Goal: Task Accomplishment & Management: Use online tool/utility

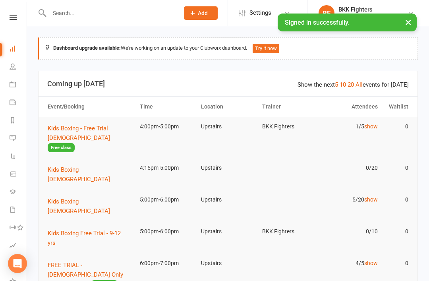
click at [410, 23] on button "×" at bounding box center [409, 22] width 14 height 17
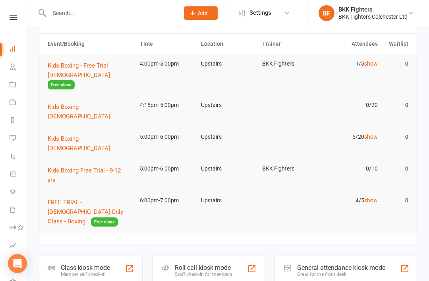
scroll to position [87, 0]
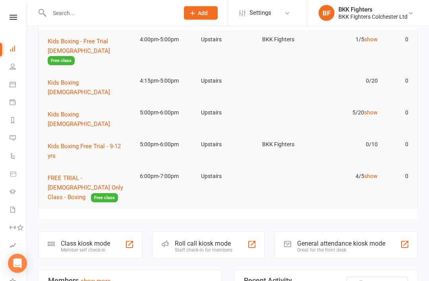
click at [409, 240] on div at bounding box center [405, 245] width 10 height 10
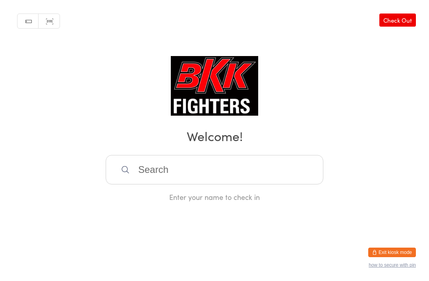
click at [194, 170] on input "search" at bounding box center [215, 169] width 218 height 29
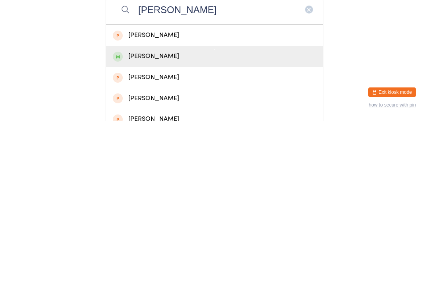
type input "Adam istrate"
click at [184, 211] on div "Adam Istrate" at bounding box center [215, 216] width 204 height 11
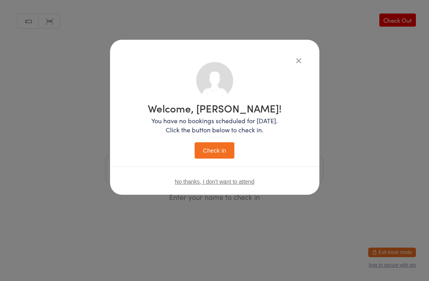
click at [206, 147] on button "Check in" at bounding box center [215, 150] width 40 height 16
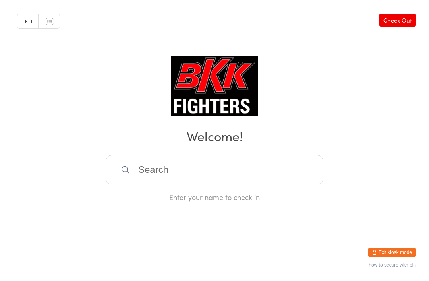
click at [219, 98] on img at bounding box center [215, 86] width 88 height 60
click at [227, 138] on h2 "Welcome!" at bounding box center [214, 136] width 413 height 18
click at [219, 171] on input "search" at bounding box center [215, 169] width 218 height 29
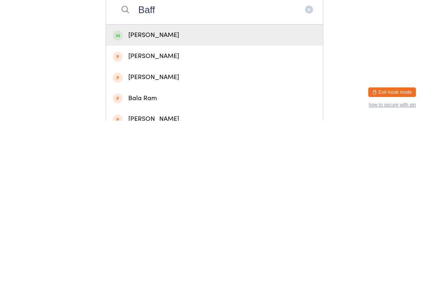
type input "Baff"
click at [213, 190] on div "Reuben Baffoe" at bounding box center [215, 195] width 204 height 11
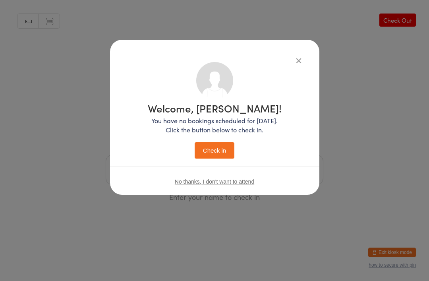
click at [219, 146] on button "Check in" at bounding box center [215, 150] width 40 height 16
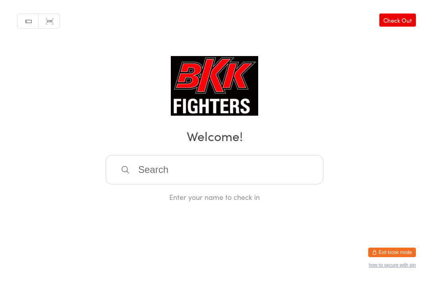
click at [186, 181] on input "search" at bounding box center [215, 169] width 218 height 29
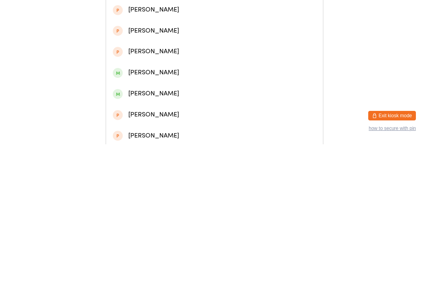
scroll to position [93, 0]
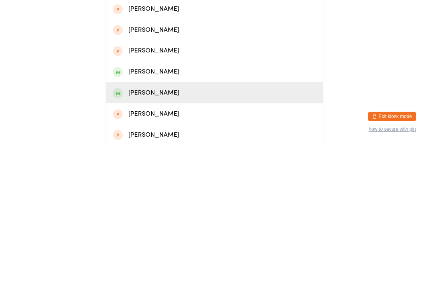
type input "Thomas"
click at [162, 223] on div "Thomas Stock" at bounding box center [215, 228] width 204 height 11
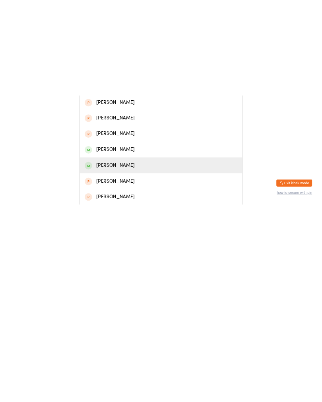
scroll to position [0, 0]
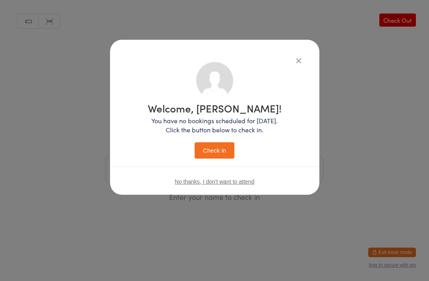
click at [225, 149] on button "Check in" at bounding box center [215, 150] width 40 height 16
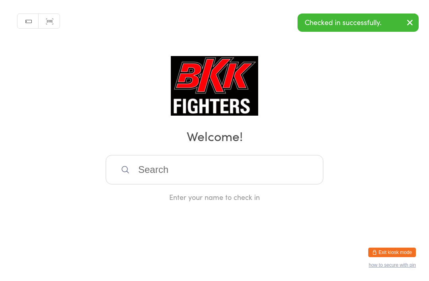
click at [226, 176] on input "search" at bounding box center [215, 169] width 218 height 29
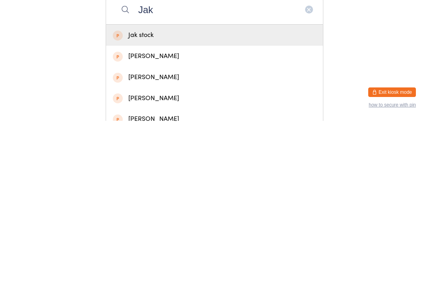
type input "Jak"
click at [184, 185] on div "Jak stock" at bounding box center [214, 195] width 217 height 21
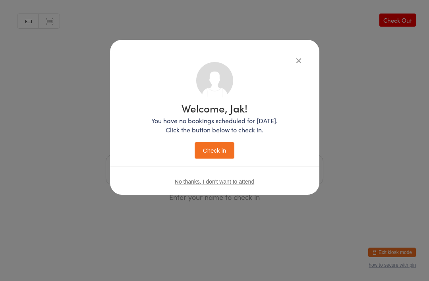
click at [218, 146] on button "Check in" at bounding box center [215, 150] width 40 height 16
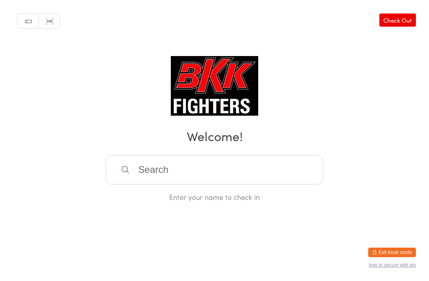
click at [143, 178] on input "search" at bounding box center [215, 169] width 218 height 29
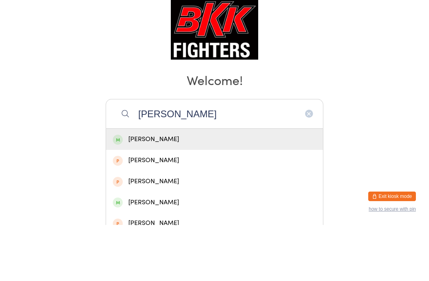
click at [132, 155] on input "Lana Khalid" at bounding box center [215, 169] width 218 height 29
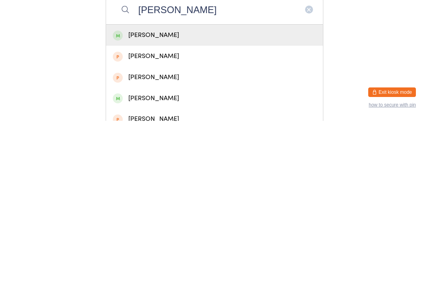
type input "Lana Khalid"
click at [136, 190] on div "Lana Khalid" at bounding box center [215, 195] width 204 height 11
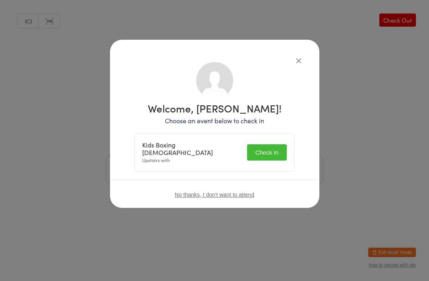
click at [266, 153] on button "Check in" at bounding box center [267, 152] width 40 height 16
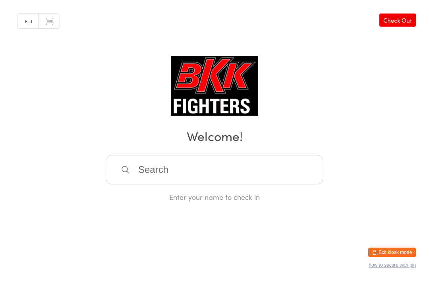
click at [203, 173] on input "search" at bounding box center [215, 169] width 218 height 29
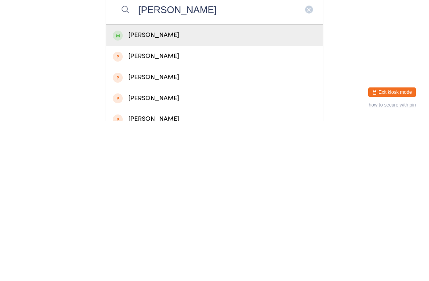
type input "Noah lintott"
click at [247, 190] on div "Noah Lintott" at bounding box center [215, 195] width 204 height 11
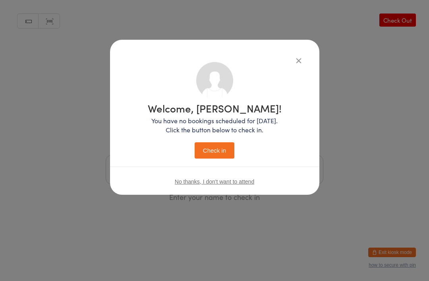
click at [216, 150] on button "Check in" at bounding box center [215, 150] width 40 height 16
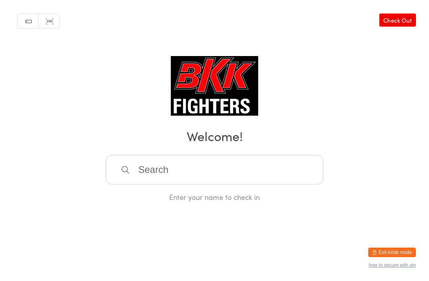
click at [184, 173] on input "search" at bounding box center [215, 169] width 218 height 29
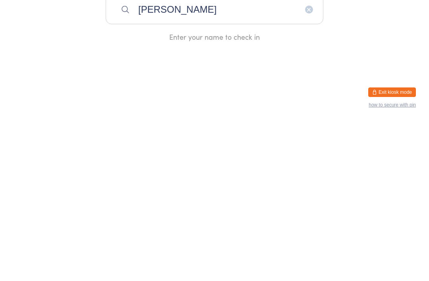
type input "Morgan"
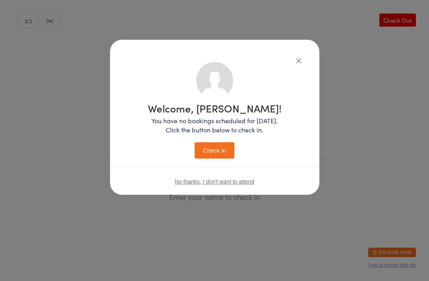
click at [209, 150] on button "Check in" at bounding box center [215, 150] width 40 height 16
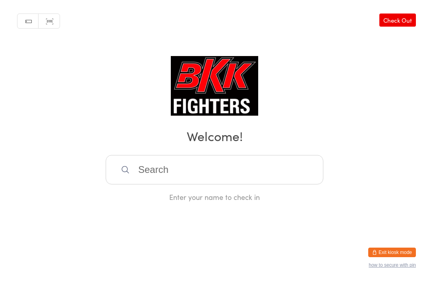
click at [237, 164] on input "search" at bounding box center [215, 169] width 218 height 29
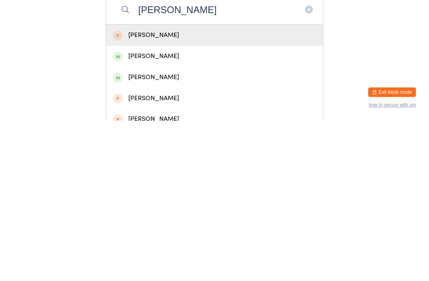
type input "Tommy"
click at [161, 211] on div "Tommy Adams" at bounding box center [215, 216] width 204 height 11
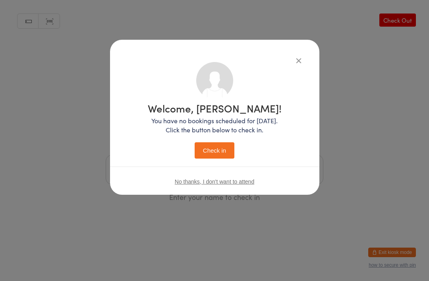
click at [227, 144] on button "Check in" at bounding box center [215, 150] width 40 height 16
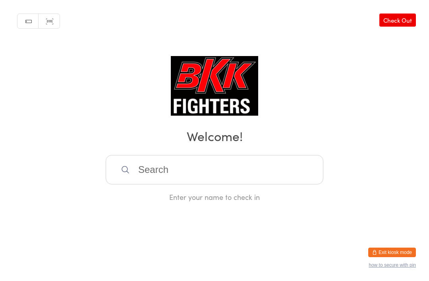
click at [140, 169] on input "search" at bounding box center [215, 169] width 218 height 29
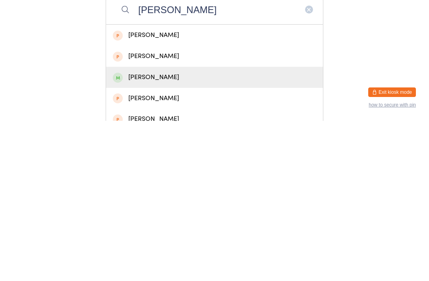
type input "Charlie"
click at [150, 232] on div "Charlie Gray" at bounding box center [215, 237] width 204 height 11
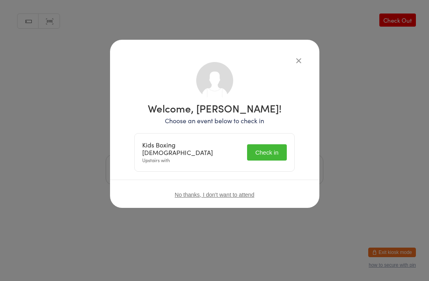
click at [256, 157] on button "Check in" at bounding box center [267, 152] width 40 height 16
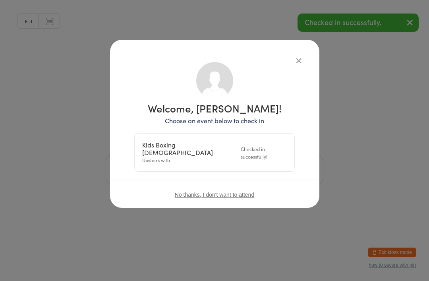
click at [290, 48] on div "Welcome, Charlie Gray! Choose an event below to check in Kids Boxing 9-12 Years…" at bounding box center [214, 124] width 209 height 168
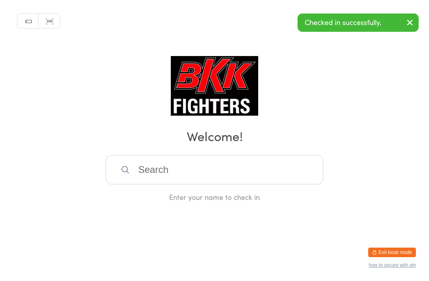
click at [315, 62] on div "Manual search Scanner input Check Out Welcome! Enter your name to check in" at bounding box center [214, 101] width 429 height 202
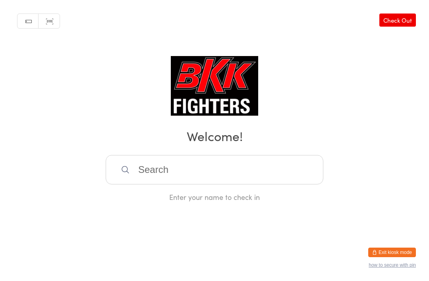
click at [210, 178] on input "search" at bounding box center [215, 169] width 218 height 29
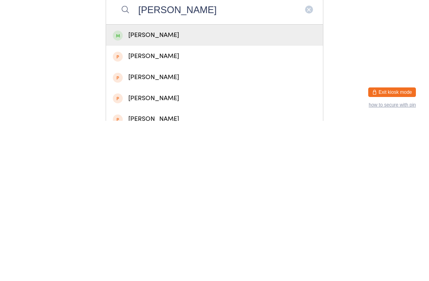
type input "Nathan"
click at [215, 190] on div "Nathan Banas" at bounding box center [215, 195] width 204 height 11
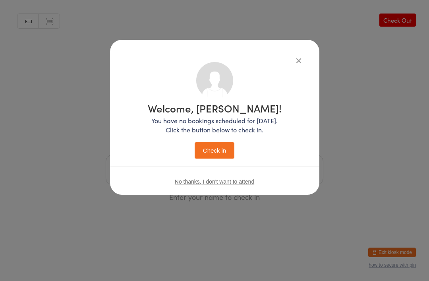
click at [208, 150] on button "Check in" at bounding box center [215, 150] width 40 height 16
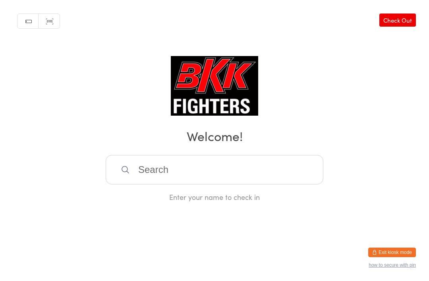
click at [147, 177] on input "search" at bounding box center [215, 169] width 218 height 29
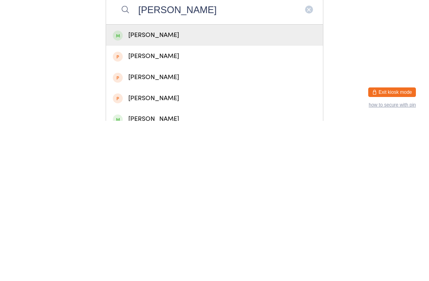
type input "Antoni"
click at [146, 190] on div "Antoni Kukowski" at bounding box center [215, 195] width 204 height 11
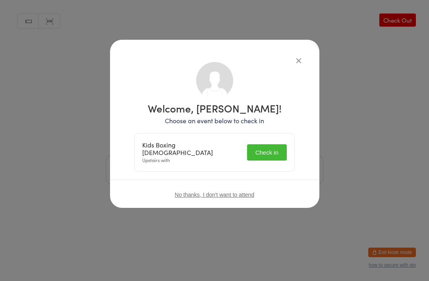
click at [270, 153] on button "Check in" at bounding box center [267, 152] width 40 height 16
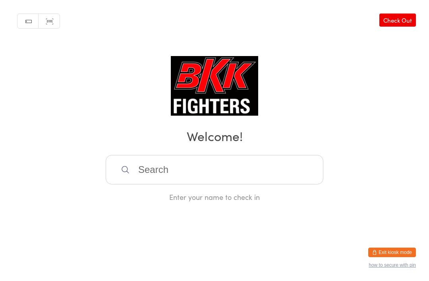
click at [179, 174] on input "search" at bounding box center [215, 169] width 218 height 29
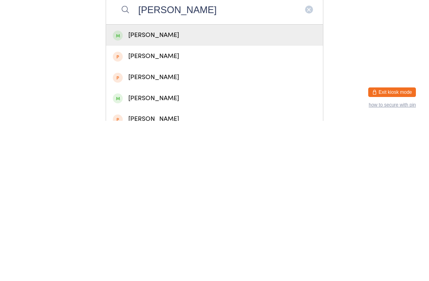
type input "Toby"
click at [158, 190] on div "Toby Finch" at bounding box center [215, 195] width 204 height 11
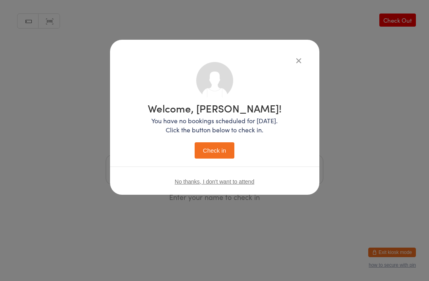
click at [226, 148] on button "Check in" at bounding box center [215, 150] width 40 height 16
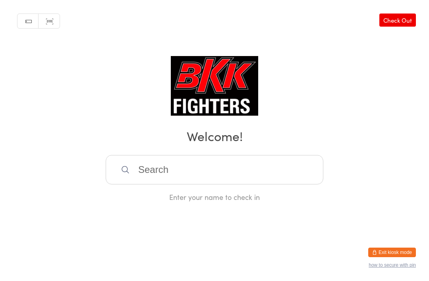
click at [167, 167] on input "search" at bounding box center [215, 169] width 218 height 29
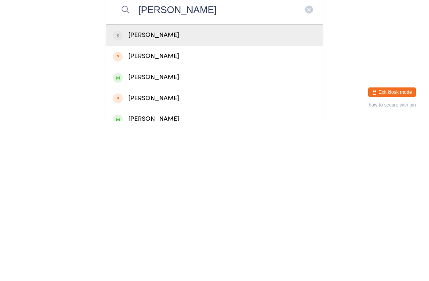
type input "Edward"
click at [136, 232] on div "Edward Cudmore" at bounding box center [215, 237] width 204 height 11
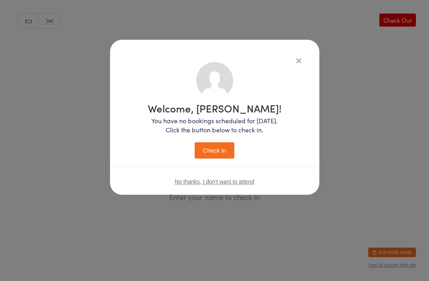
click at [217, 150] on button "Check in" at bounding box center [215, 150] width 40 height 16
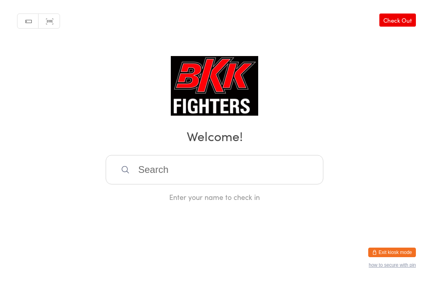
click at [215, 180] on input "search" at bounding box center [215, 169] width 218 height 29
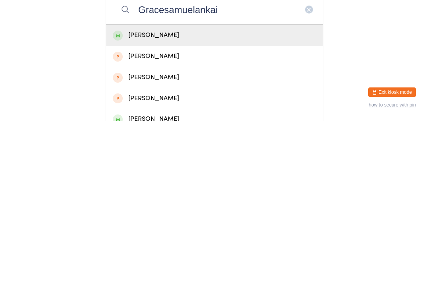
type input "Gracesamuelankai"
click at [193, 190] on div "Grace Samuel-Ankai" at bounding box center [215, 195] width 204 height 11
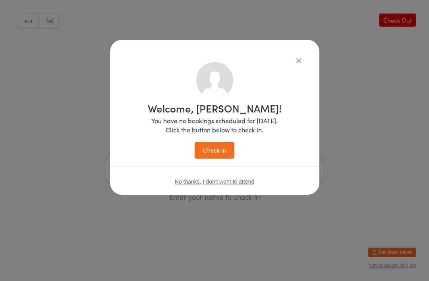
click at [222, 149] on button "Check in" at bounding box center [215, 150] width 40 height 16
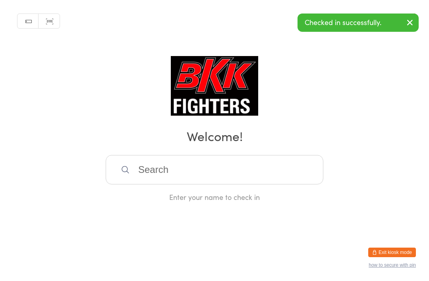
click at [153, 176] on input "search" at bounding box center [215, 169] width 218 height 29
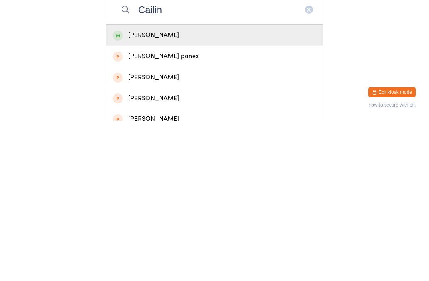
type input "Cailin"
click at [136, 190] on div "Cailin Kelly-O'Neill" at bounding box center [215, 195] width 204 height 11
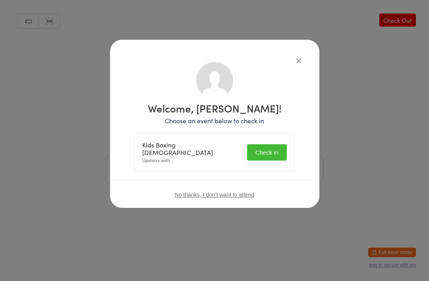
click at [259, 144] on button "Check in" at bounding box center [267, 152] width 40 height 16
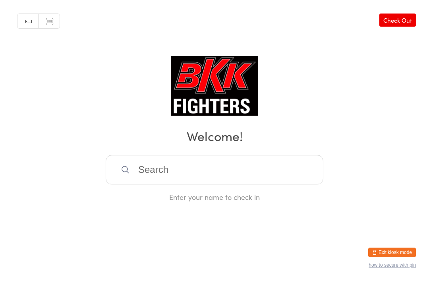
click at [229, 182] on input "search" at bounding box center [215, 169] width 218 height 29
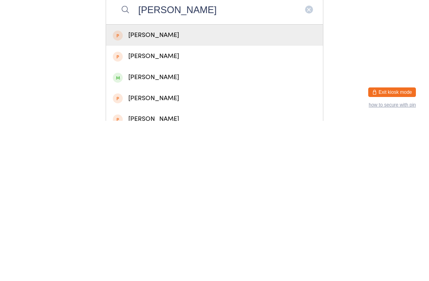
type input "Freddie b"
click at [197, 232] on div "Freddie Burgess" at bounding box center [215, 237] width 204 height 11
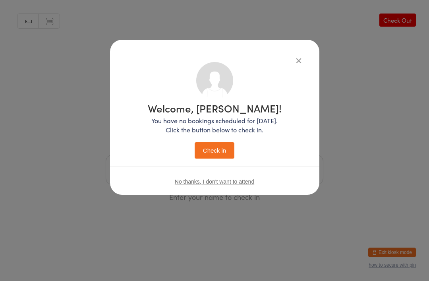
click at [223, 147] on button "Check in" at bounding box center [215, 150] width 40 height 16
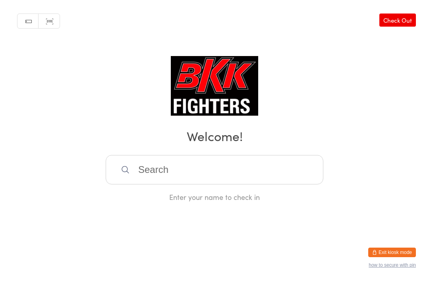
click at [273, 172] on input "search" at bounding box center [215, 169] width 218 height 29
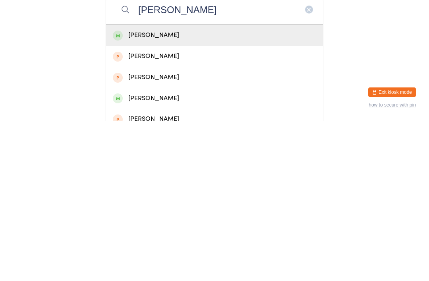
type input "Charlie gol"
click at [197, 190] on div "Charlie Golding" at bounding box center [215, 195] width 204 height 11
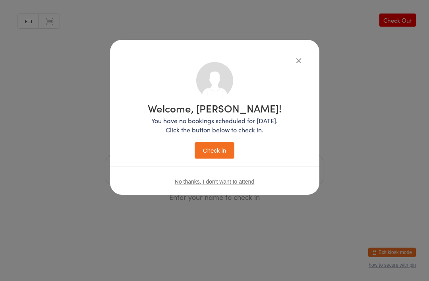
click at [226, 147] on button "Check in" at bounding box center [215, 150] width 40 height 16
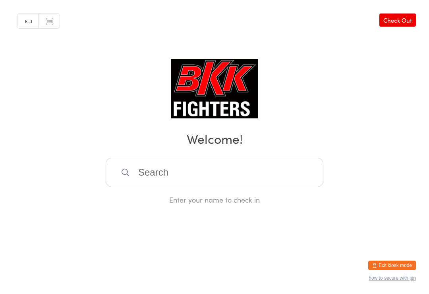
click at [144, 180] on input "search" at bounding box center [215, 172] width 218 height 29
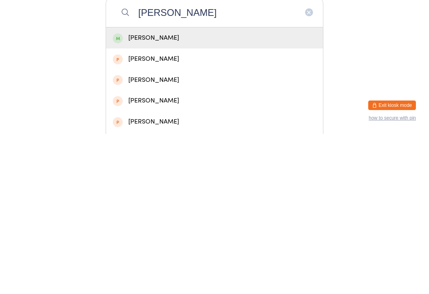
type input "[PERSON_NAME]"
click at [153, 193] on div "[PERSON_NAME]" at bounding box center [215, 198] width 204 height 11
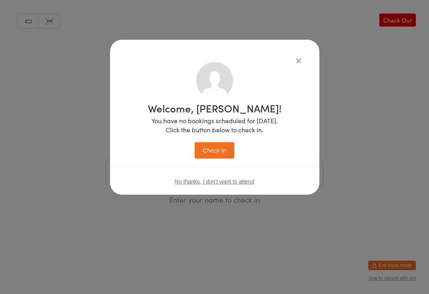
click at [213, 147] on button "Check in" at bounding box center [215, 150] width 40 height 16
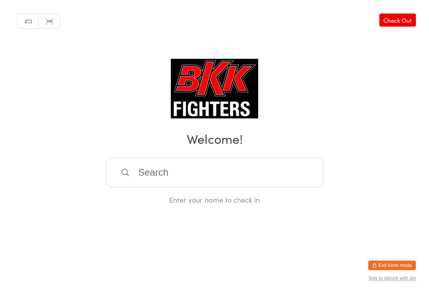
click at [252, 167] on input "search" at bounding box center [215, 172] width 218 height 29
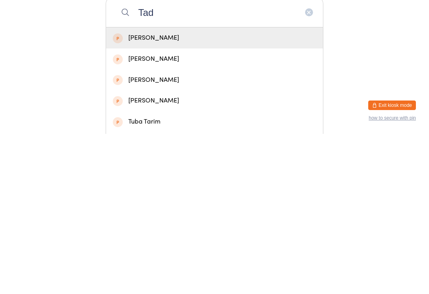
type input "Tad"
click at [209, 188] on div "[PERSON_NAME]" at bounding box center [214, 198] width 217 height 21
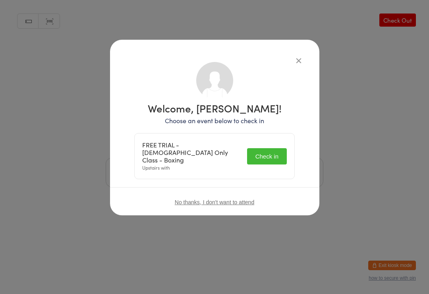
click at [263, 150] on button "Check in" at bounding box center [267, 156] width 40 height 16
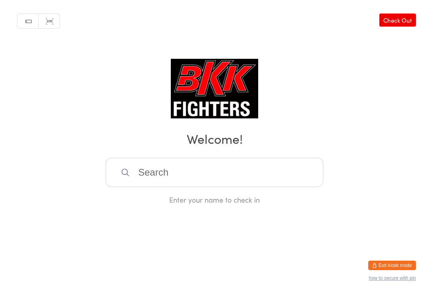
click at [187, 168] on input "search" at bounding box center [215, 172] width 218 height 29
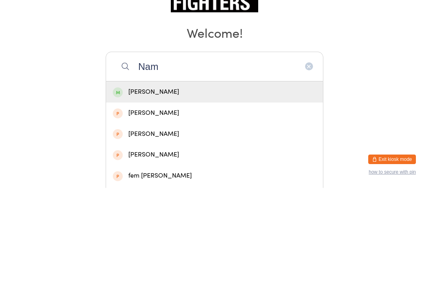
type input "Nam"
click at [174, 193] on div "[PERSON_NAME]" at bounding box center [215, 198] width 204 height 11
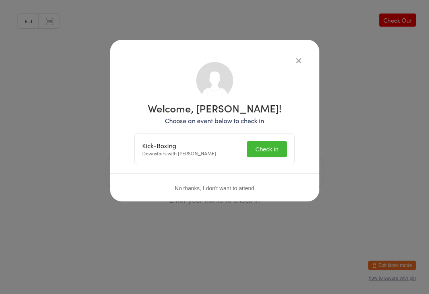
click at [269, 147] on button "Check in" at bounding box center [267, 149] width 40 height 16
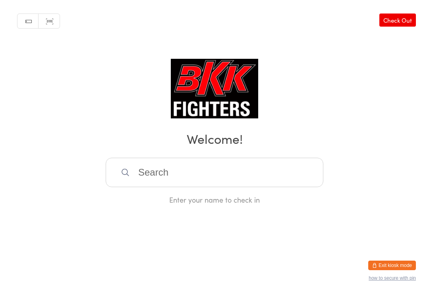
click at [237, 173] on input "search" at bounding box center [215, 172] width 218 height 29
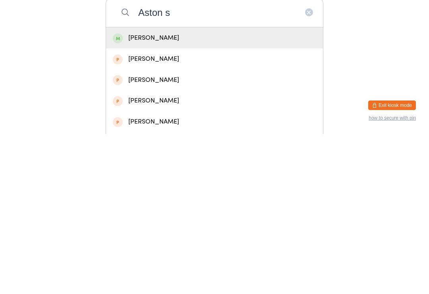
type input "Aston s"
click at [190, 193] on div "[PERSON_NAME]" at bounding box center [215, 198] width 204 height 11
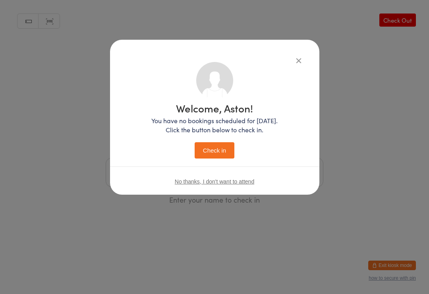
click at [303, 58] on icon "button" at bounding box center [299, 60] width 9 height 9
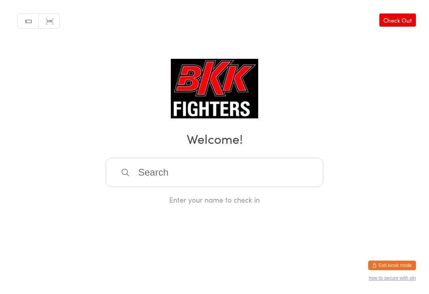
click at [150, 180] on input "search" at bounding box center [215, 172] width 218 height 29
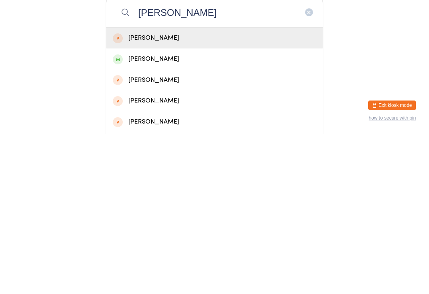
type input "[PERSON_NAME]"
click at [135, 214] on div "[PERSON_NAME]" at bounding box center [215, 219] width 204 height 11
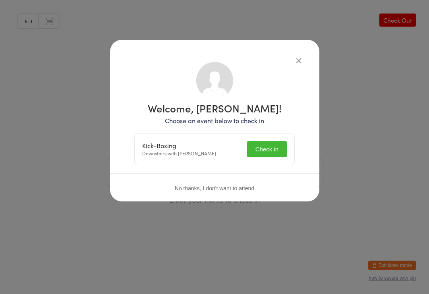
click at [253, 148] on button "Check in" at bounding box center [267, 149] width 40 height 16
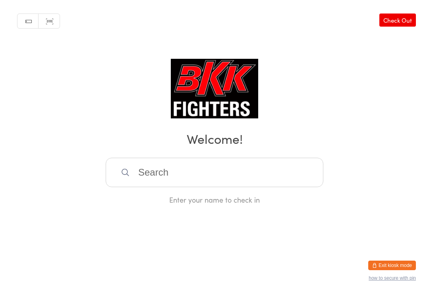
click at [140, 179] on input "search" at bounding box center [215, 172] width 218 height 29
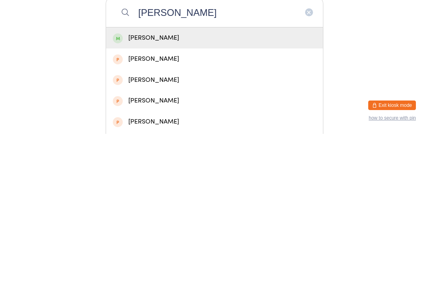
type input "[PERSON_NAME]"
click at [244, 193] on div "[PERSON_NAME]" at bounding box center [215, 198] width 204 height 11
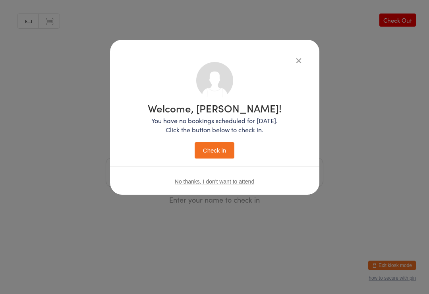
click at [221, 152] on button "Check in" at bounding box center [215, 150] width 40 height 16
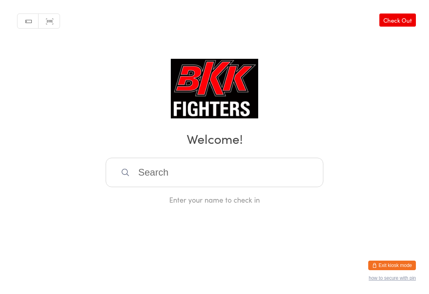
click at [253, 169] on input "search" at bounding box center [215, 172] width 218 height 29
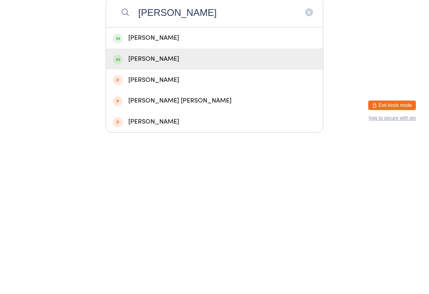
type input "[PERSON_NAME]"
click at [205, 214] on div "[PERSON_NAME]" at bounding box center [215, 219] width 204 height 11
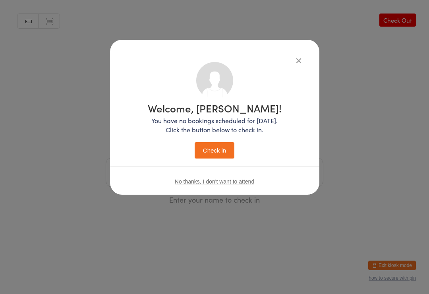
click at [225, 159] on button "Check in" at bounding box center [215, 150] width 40 height 16
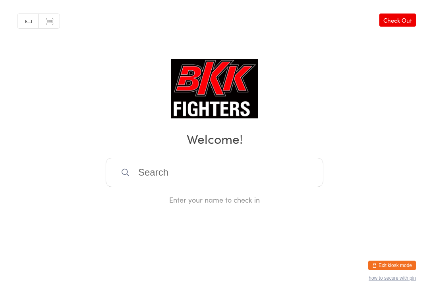
click at [218, 180] on input "search" at bounding box center [215, 172] width 218 height 29
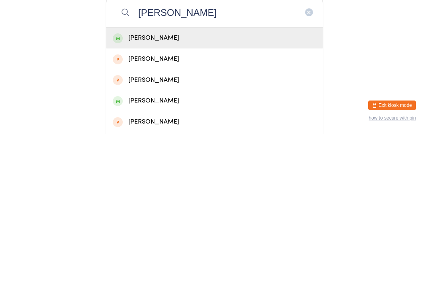
type input "[PERSON_NAME]"
click at [142, 193] on div "[PERSON_NAME]" at bounding box center [215, 198] width 204 height 11
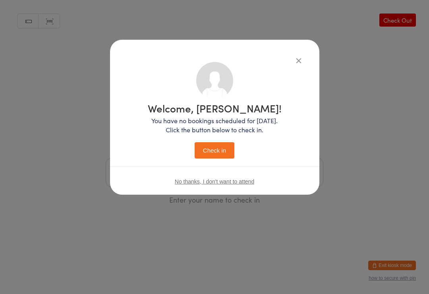
click at [209, 149] on button "Check in" at bounding box center [215, 150] width 40 height 16
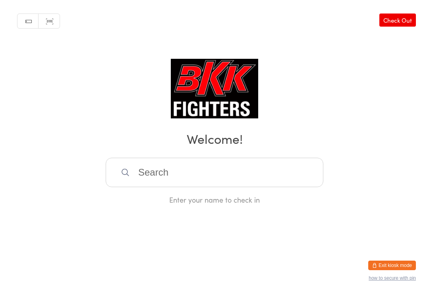
click at [289, 186] on input "search" at bounding box center [215, 172] width 218 height 29
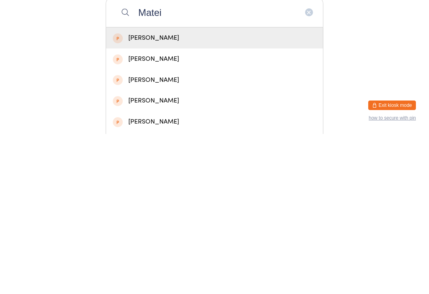
type input "Matei"
click at [203, 193] on div "[PERSON_NAME]" at bounding box center [215, 198] width 204 height 11
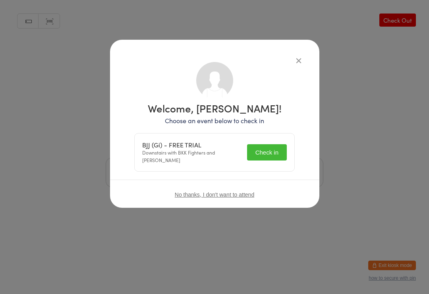
click at [282, 151] on button "Check in" at bounding box center [267, 152] width 40 height 16
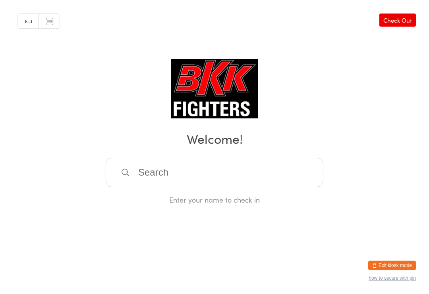
click at [171, 182] on input "search" at bounding box center [215, 172] width 218 height 29
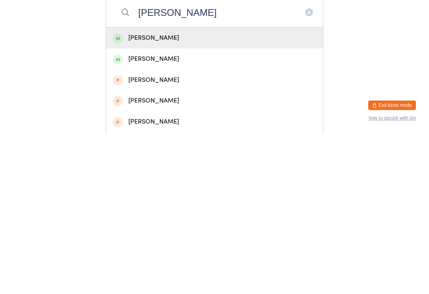
type input "[PERSON_NAME]"
click at [154, 193] on div "[PERSON_NAME]" at bounding box center [215, 198] width 204 height 11
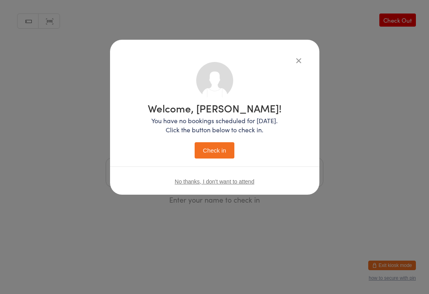
click at [218, 142] on button "Check in" at bounding box center [215, 150] width 40 height 16
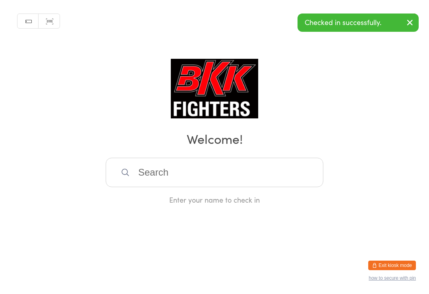
click at [173, 175] on input "search" at bounding box center [215, 172] width 218 height 29
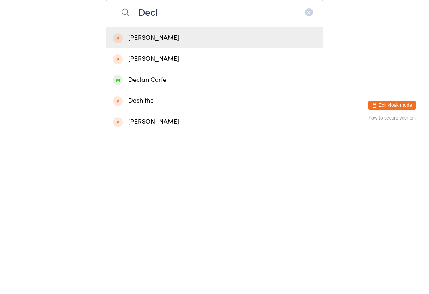
type input "Decl"
click at [146, 235] on div "Declan Corfe" at bounding box center [215, 240] width 204 height 11
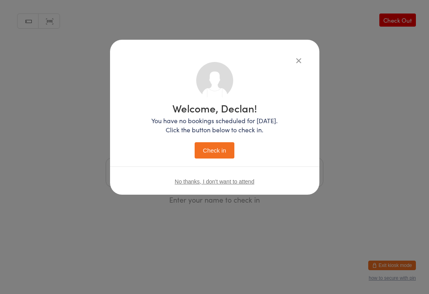
click at [213, 138] on div "Welcome, Declan! You have no bookings scheduled for [DATE]. Click the button be…" at bounding box center [214, 131] width 126 height 56
click at [211, 151] on button "Check in" at bounding box center [215, 150] width 40 height 16
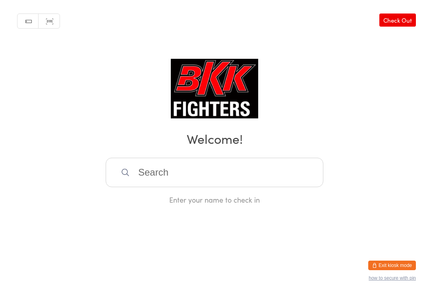
click at [218, 164] on input "search" at bounding box center [215, 172] width 218 height 29
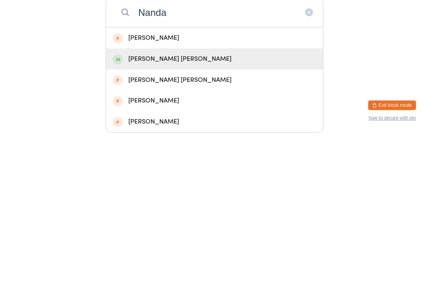
type input "Nanda"
click at [190, 214] on div "[PERSON_NAME] [PERSON_NAME]" at bounding box center [215, 219] width 204 height 11
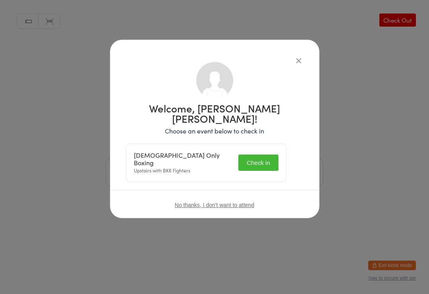
click at [246, 162] on button "Check in" at bounding box center [259, 163] width 40 height 16
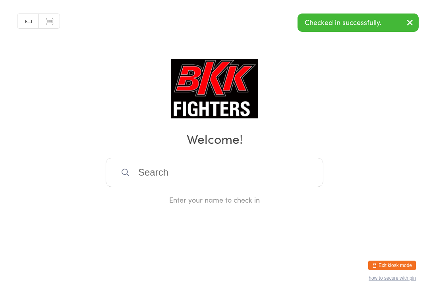
click at [179, 175] on input "search" at bounding box center [215, 172] width 218 height 29
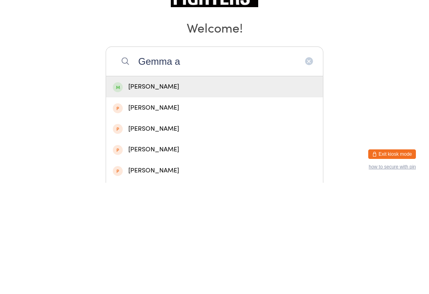
type input "Gemma a"
click at [167, 188] on div "[PERSON_NAME]" at bounding box center [214, 198] width 217 height 21
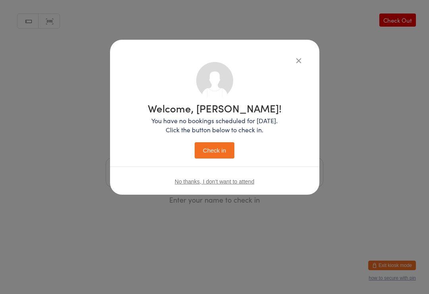
click at [211, 147] on button "Check in" at bounding box center [215, 150] width 40 height 16
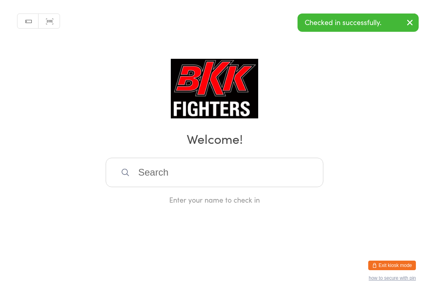
click at [164, 176] on input "search" at bounding box center [215, 172] width 218 height 29
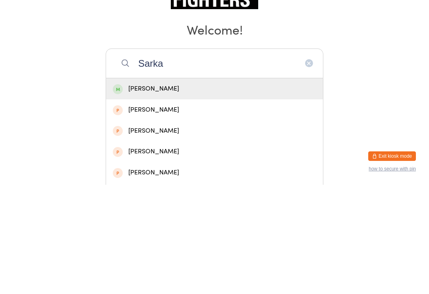
type input "Sarka"
click at [178, 193] on div "[PERSON_NAME]" at bounding box center [215, 198] width 204 height 11
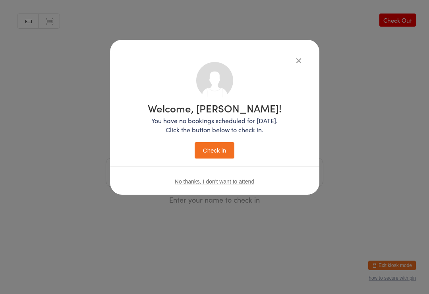
click at [215, 149] on button "Check in" at bounding box center [215, 150] width 40 height 16
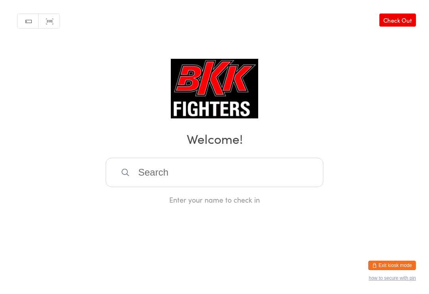
click at [282, 178] on input "search" at bounding box center [215, 172] width 218 height 29
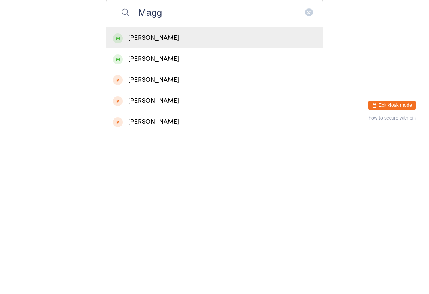
type input "Magg"
click at [214, 214] on div "[PERSON_NAME]" at bounding box center [215, 219] width 204 height 11
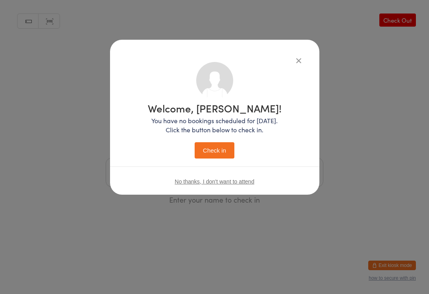
click at [222, 149] on button "Check in" at bounding box center [215, 150] width 40 height 16
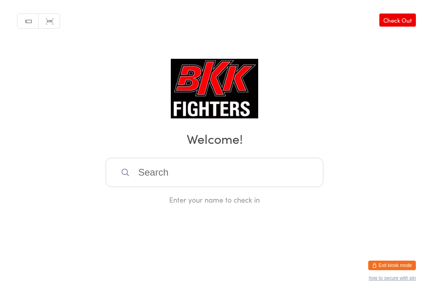
click at [262, 175] on input "search" at bounding box center [215, 172] width 218 height 29
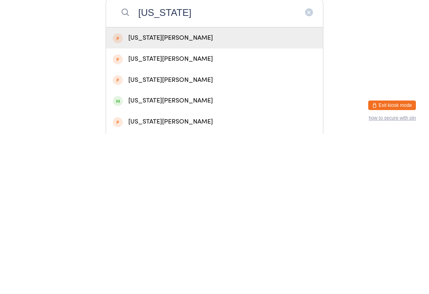
type input "[US_STATE]"
click at [165, 256] on div "[US_STATE][PERSON_NAME]" at bounding box center [215, 261] width 204 height 11
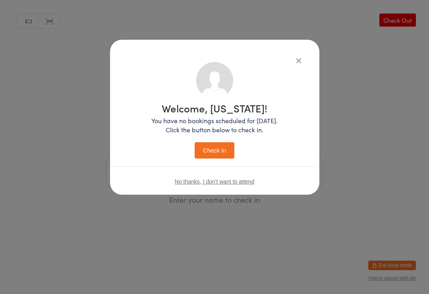
click at [222, 143] on button "Check in" at bounding box center [215, 150] width 40 height 16
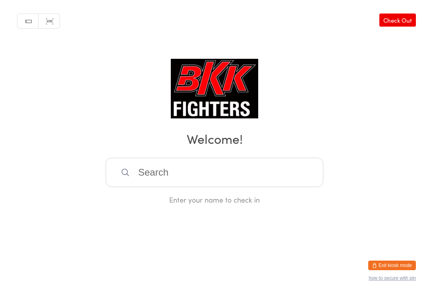
click at [275, 163] on input "search" at bounding box center [215, 172] width 218 height 29
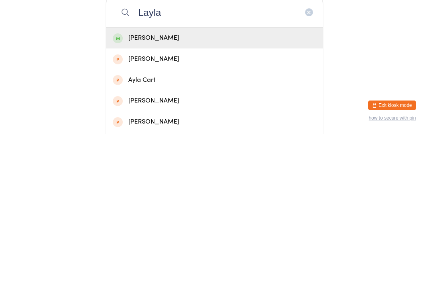
type input "Layla"
click at [145, 193] on div "[PERSON_NAME]" at bounding box center [215, 198] width 204 height 11
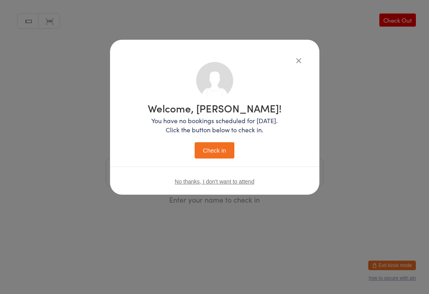
click at [209, 144] on button "Check in" at bounding box center [215, 150] width 40 height 16
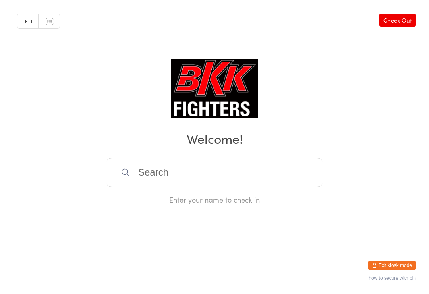
click at [185, 173] on input "search" at bounding box center [215, 172] width 218 height 29
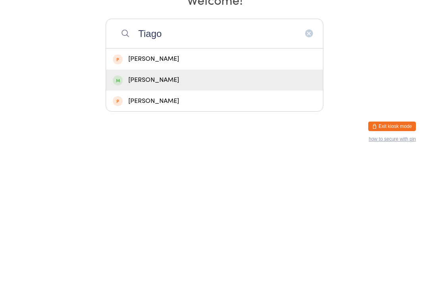
type input "Tiago"
click at [154, 214] on div "[PERSON_NAME]" at bounding box center [215, 219] width 204 height 11
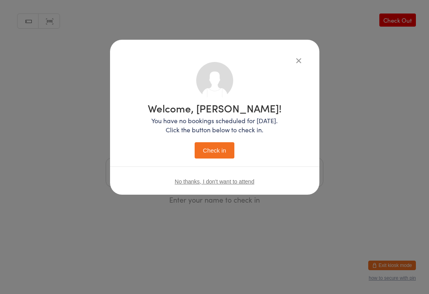
click at [212, 147] on button "Check in" at bounding box center [215, 150] width 40 height 16
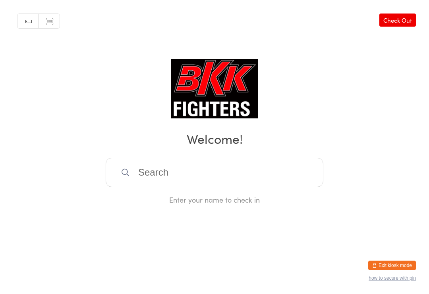
click at [205, 169] on input "search" at bounding box center [215, 172] width 218 height 29
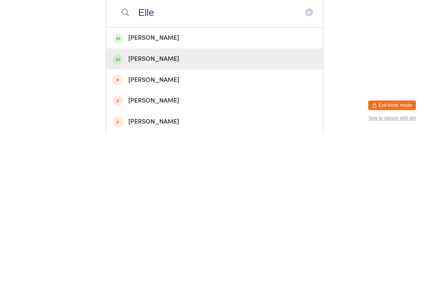
type input "Elle"
click at [157, 214] on div "[PERSON_NAME]" at bounding box center [215, 219] width 204 height 11
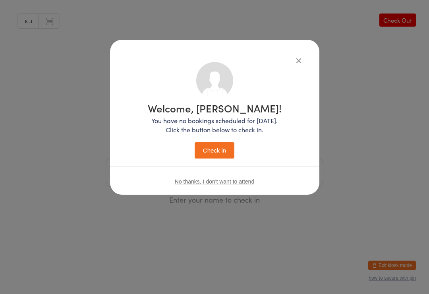
click at [212, 157] on button "Check in" at bounding box center [215, 150] width 40 height 16
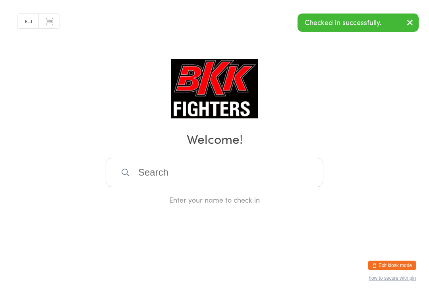
click at [219, 171] on input "search" at bounding box center [215, 172] width 218 height 29
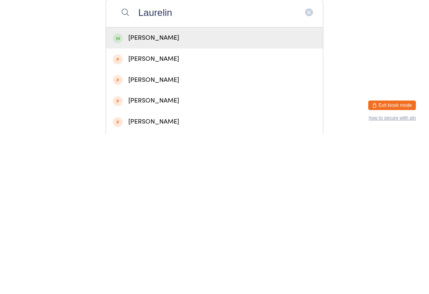
type input "Laurelin"
click at [208, 193] on div "[PERSON_NAME]" at bounding box center [215, 198] width 204 height 11
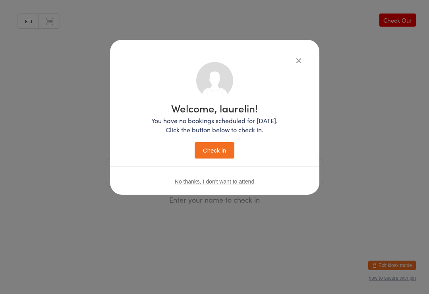
click at [221, 146] on button "Check in" at bounding box center [215, 150] width 40 height 16
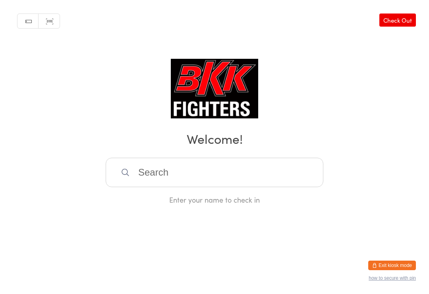
click at [275, 181] on input "search" at bounding box center [215, 172] width 218 height 29
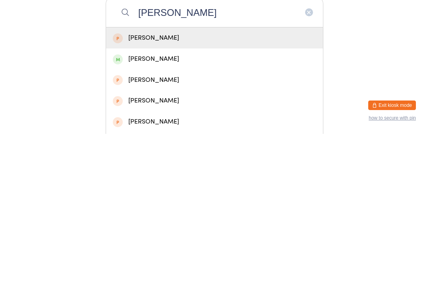
type input "[PERSON_NAME]"
click at [181, 214] on div "[PERSON_NAME]" at bounding box center [215, 219] width 204 height 11
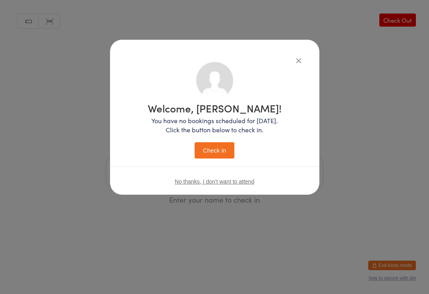
click at [221, 155] on button "Check in" at bounding box center [215, 150] width 40 height 16
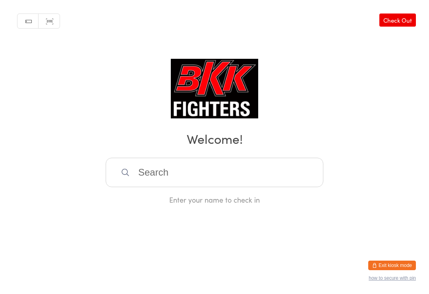
click at [158, 183] on input "search" at bounding box center [215, 172] width 218 height 29
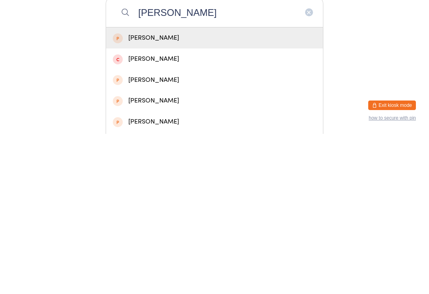
type input "[PERSON_NAME]"
click at [171, 214] on div "[PERSON_NAME]" at bounding box center [215, 219] width 204 height 11
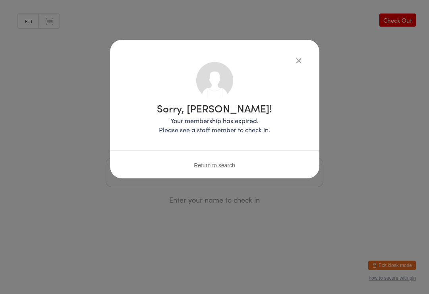
click at [298, 58] on icon "button" at bounding box center [299, 60] width 9 height 9
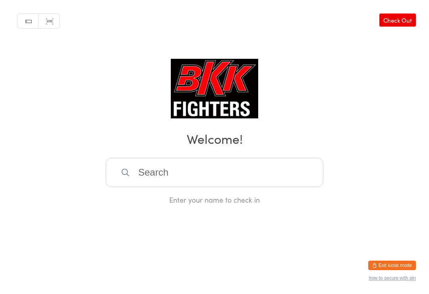
click at [202, 183] on input "search" at bounding box center [215, 172] width 218 height 29
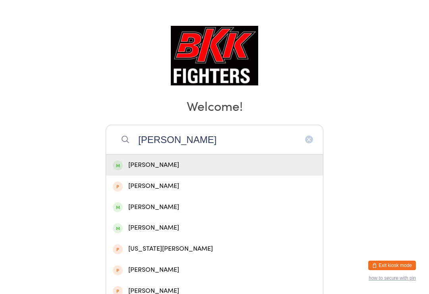
scroll to position [19, 0]
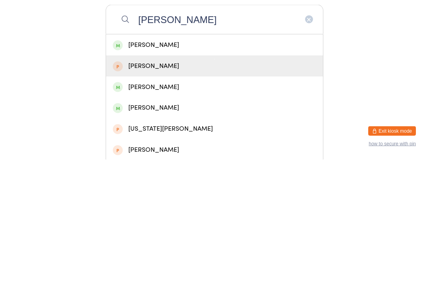
type input "[PERSON_NAME]"
click at [171, 195] on div "[PERSON_NAME]" at bounding box center [215, 200] width 204 height 11
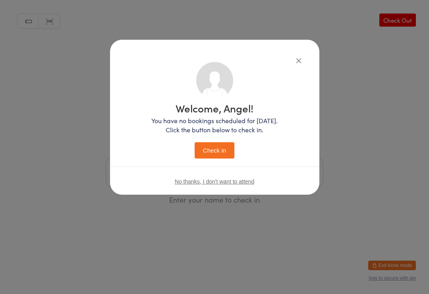
click at [220, 147] on button "Check in" at bounding box center [215, 150] width 40 height 16
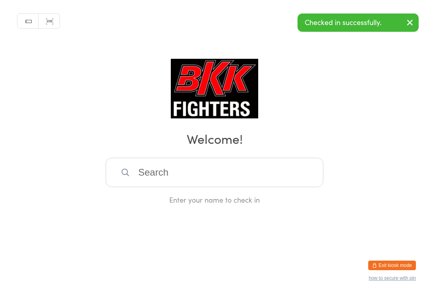
click at [200, 175] on input "search" at bounding box center [215, 172] width 218 height 29
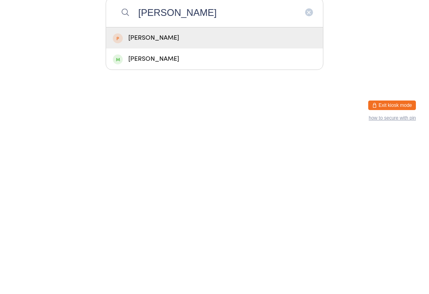
type input "[PERSON_NAME]"
click at [171, 188] on div "[PERSON_NAME]" at bounding box center [214, 198] width 217 height 21
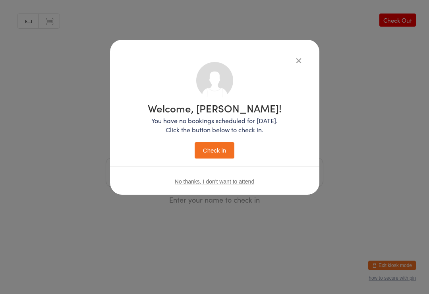
click at [215, 157] on button "Check in" at bounding box center [215, 150] width 40 height 16
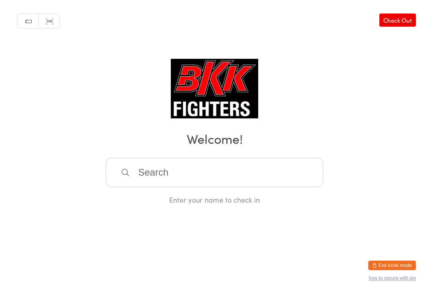
click at [201, 173] on input "search" at bounding box center [215, 172] width 218 height 29
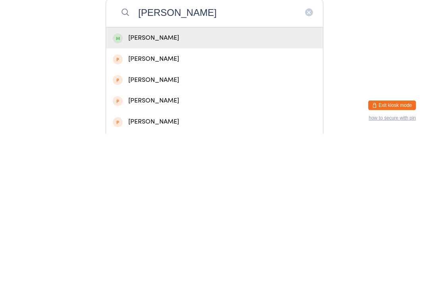
type input "[PERSON_NAME]"
click at [181, 193] on div "[PERSON_NAME]" at bounding box center [215, 198] width 204 height 11
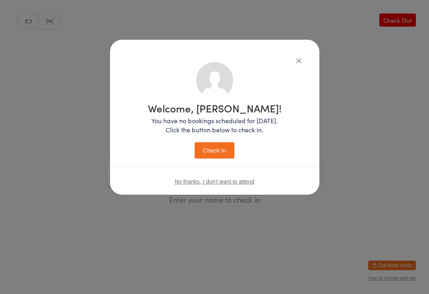
click at [227, 151] on button "Check in" at bounding box center [215, 150] width 40 height 16
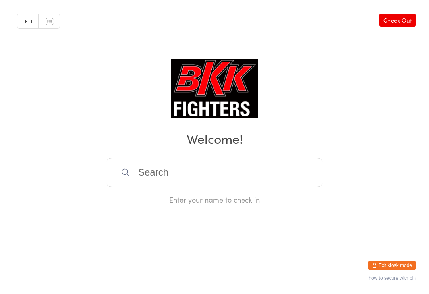
click at [184, 178] on input "search" at bounding box center [215, 172] width 218 height 29
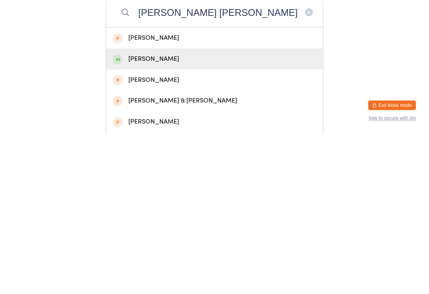
type input "[PERSON_NAME] [PERSON_NAME]"
click at [162, 214] on div "[PERSON_NAME]" at bounding box center [215, 219] width 204 height 11
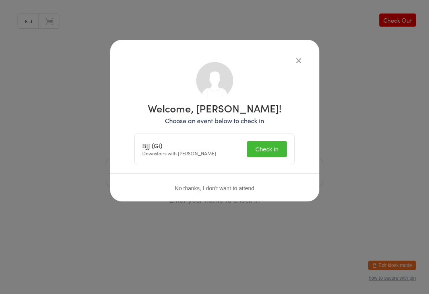
click at [266, 151] on button "Check in" at bounding box center [267, 149] width 40 height 16
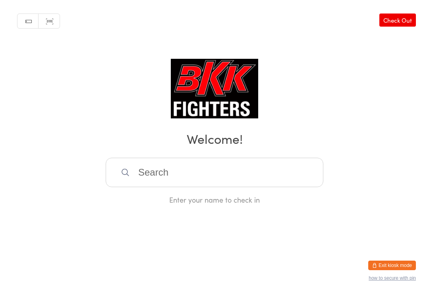
click at [178, 178] on input "search" at bounding box center [215, 172] width 218 height 29
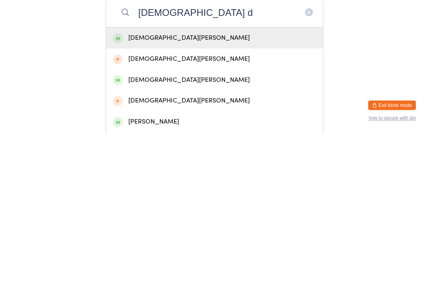
type input "[DEMOGRAPHIC_DATA] d"
click at [189, 193] on div "[DEMOGRAPHIC_DATA][PERSON_NAME]" at bounding box center [215, 198] width 204 height 11
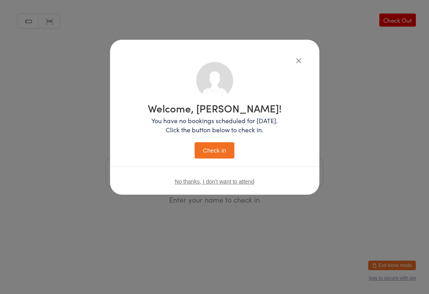
click at [212, 147] on button "Check in" at bounding box center [215, 150] width 40 height 16
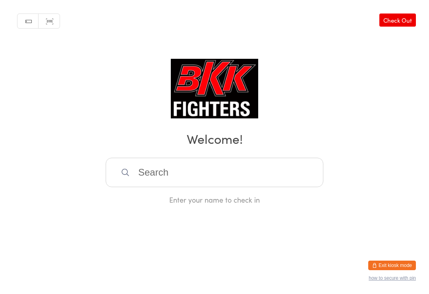
click at [204, 185] on input "search" at bounding box center [215, 172] width 218 height 29
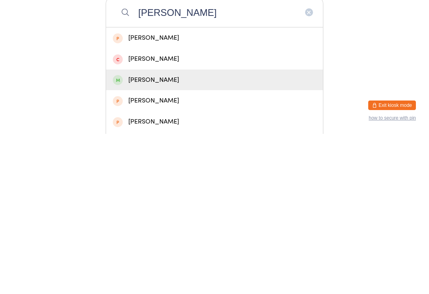
type input "[PERSON_NAME]"
click at [165, 235] on div "[PERSON_NAME]" at bounding box center [215, 240] width 204 height 11
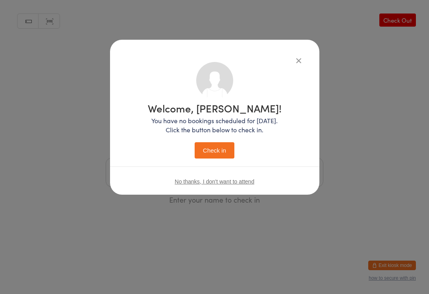
click at [220, 147] on button "Check in" at bounding box center [215, 150] width 40 height 16
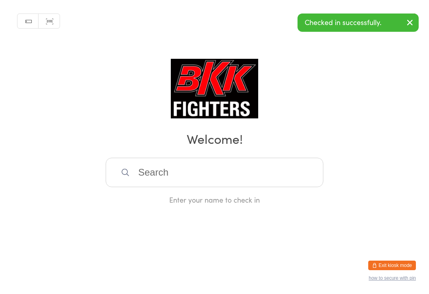
click at [166, 177] on input "search" at bounding box center [215, 172] width 218 height 29
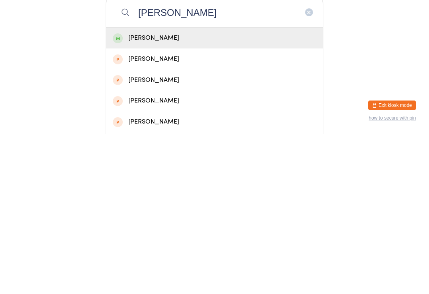
type input "[PERSON_NAME]"
click at [145, 193] on div "[PERSON_NAME]" at bounding box center [215, 198] width 204 height 11
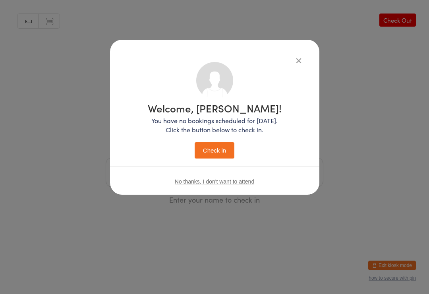
click at [209, 153] on button "Check in" at bounding box center [215, 150] width 40 height 16
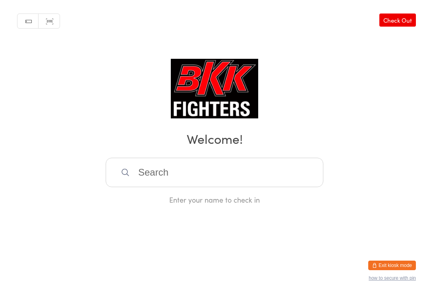
click at [225, 150] on div "Manual search Scanner input Check Out Welcome! Enter your name to check in" at bounding box center [214, 102] width 429 height 205
click at [247, 170] on input "search" at bounding box center [215, 172] width 218 height 29
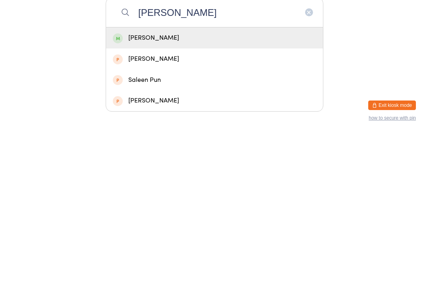
type input "[PERSON_NAME]"
click at [123, 188] on div "[PERSON_NAME]" at bounding box center [214, 198] width 217 height 21
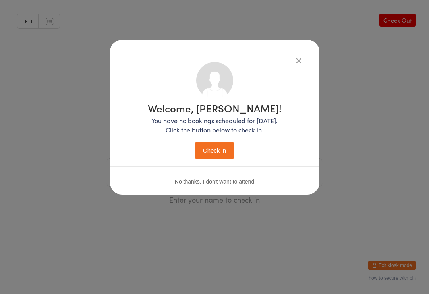
click at [220, 154] on button "Check in" at bounding box center [215, 150] width 40 height 16
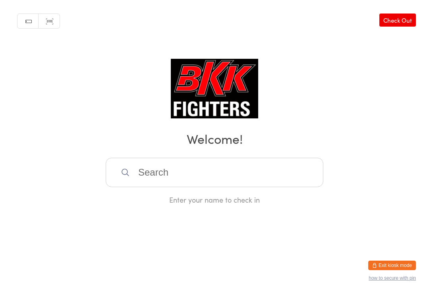
click at [282, 176] on input "search" at bounding box center [215, 172] width 218 height 29
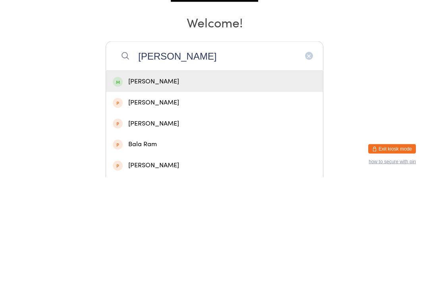
type input "[PERSON_NAME]"
click at [177, 193] on div "[PERSON_NAME]" at bounding box center [215, 198] width 204 height 11
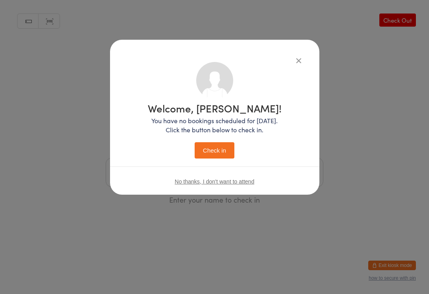
click at [217, 151] on button "Check in" at bounding box center [215, 150] width 40 height 16
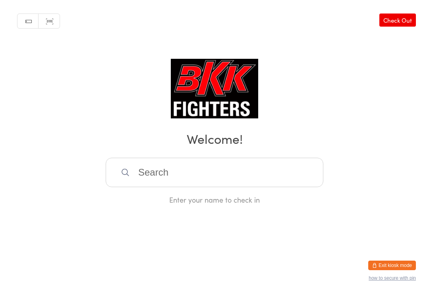
click at [140, 175] on input "search" at bounding box center [215, 172] width 218 height 29
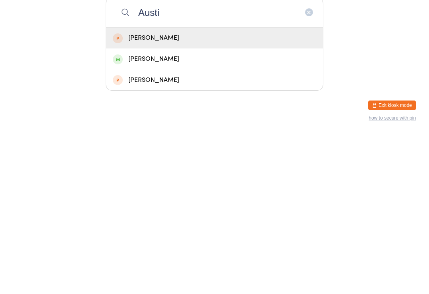
type input "Austi"
click at [122, 209] on div "[PERSON_NAME]" at bounding box center [214, 219] width 217 height 21
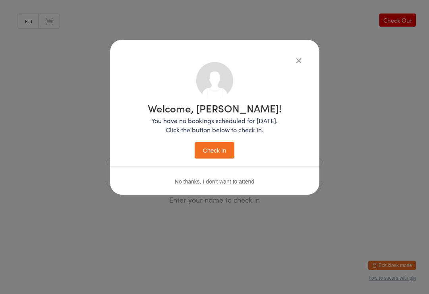
click at [202, 147] on button "Check in" at bounding box center [215, 150] width 40 height 16
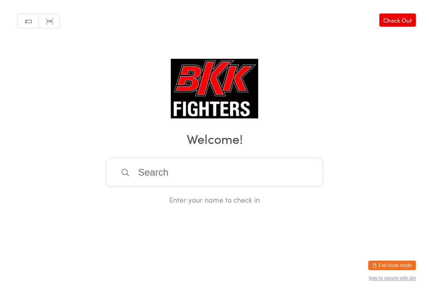
click at [279, 178] on input "search" at bounding box center [215, 172] width 218 height 29
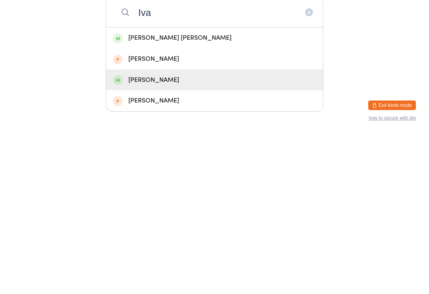
type input "Iva"
click at [184, 235] on div "[PERSON_NAME]" at bounding box center [215, 240] width 204 height 11
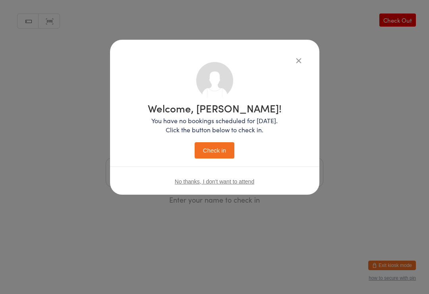
click at [211, 143] on button "Check in" at bounding box center [215, 150] width 40 height 16
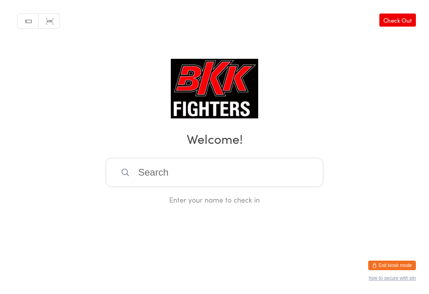
click at [251, 186] on input "search" at bounding box center [215, 172] width 218 height 29
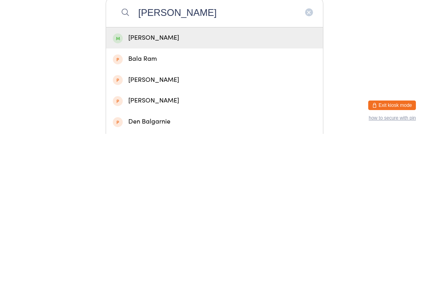
type input "[PERSON_NAME]"
click at [220, 193] on div "[PERSON_NAME]" at bounding box center [215, 198] width 204 height 11
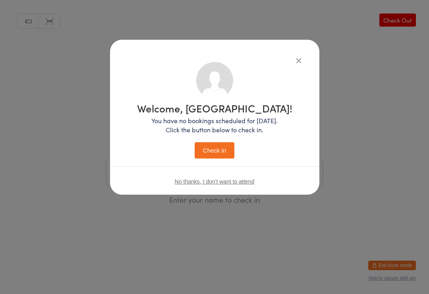
click at [227, 144] on button "Check in" at bounding box center [215, 150] width 40 height 16
